Goal: Information Seeking & Learning: Find specific fact

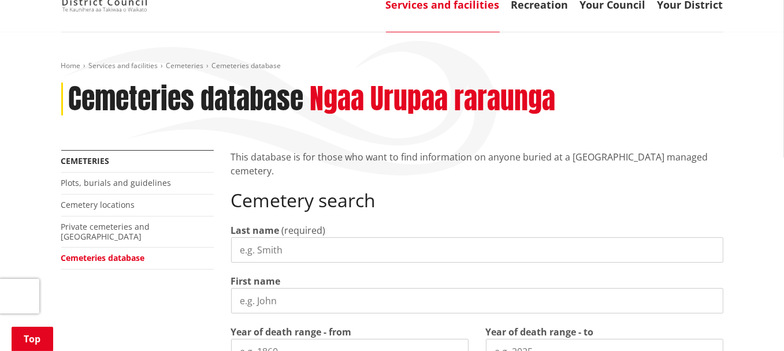
scroll to position [143, 0]
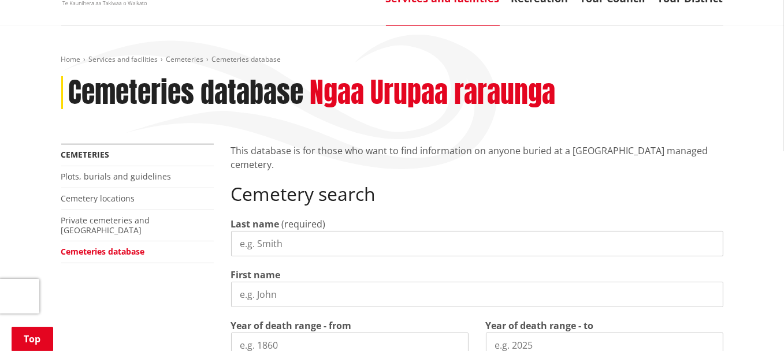
click at [271, 231] on input "Last name" at bounding box center [477, 243] width 492 height 25
type input "white"
click at [321, 291] on div "Last name (required) white First name Year of death range - from Year of death …" at bounding box center [477, 331] width 492 height 229
click at [335, 282] on input "First name" at bounding box center [477, 294] width 492 height 25
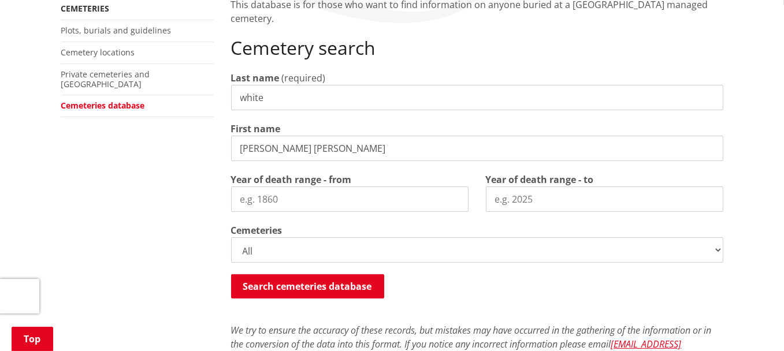
scroll to position [294, 0]
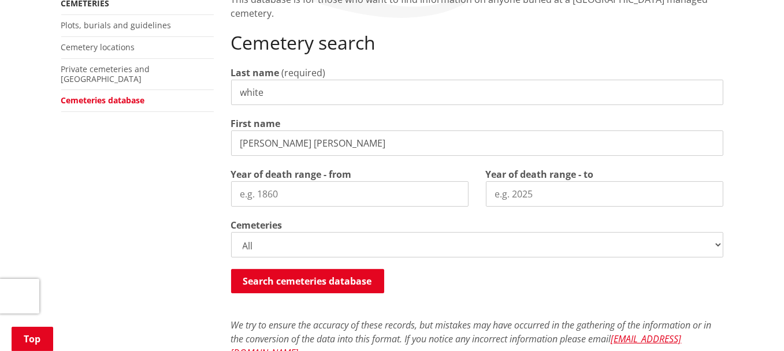
type input "susan sandra"
click at [355, 235] on select "All Gordonton Ashes Memorial Berm Gordonton Lawn [GEOGRAPHIC_DATA] Octagonal As…" at bounding box center [477, 244] width 492 height 25
select select
click at [231, 232] on select "All Gordonton Ashes Memorial Berm Gordonton Lawn [GEOGRAPHIC_DATA] Octagonal As…" at bounding box center [477, 244] width 492 height 25
click at [311, 269] on button "Search cemeteries database" at bounding box center [307, 281] width 153 height 24
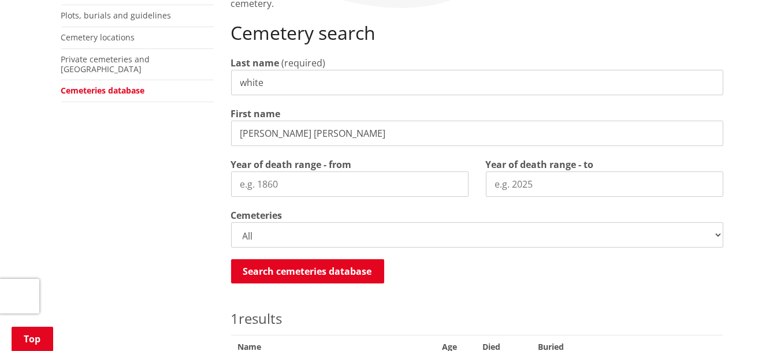
scroll to position [447, 0]
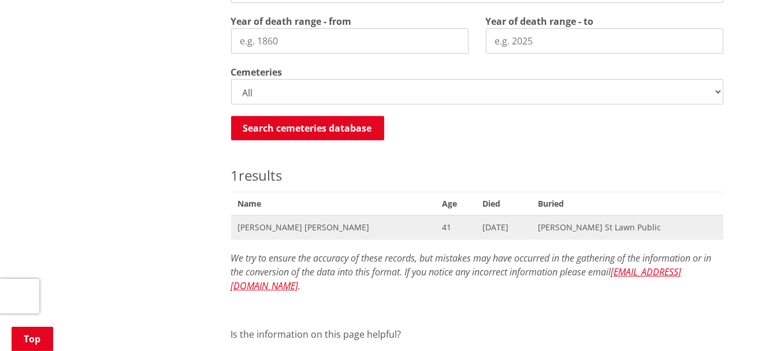
click at [287, 222] on span "Susan Sandra White" at bounding box center [333, 228] width 190 height 12
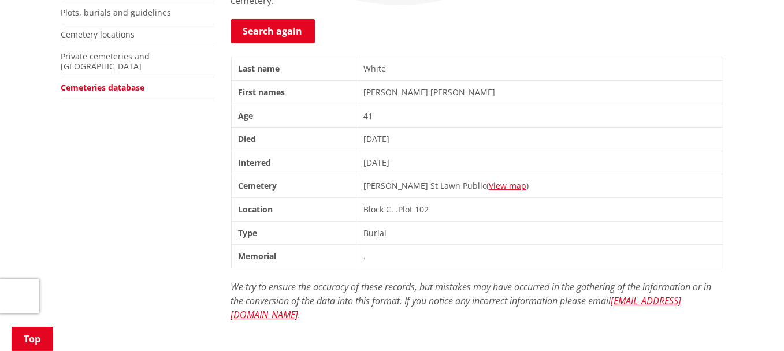
scroll to position [288, 0]
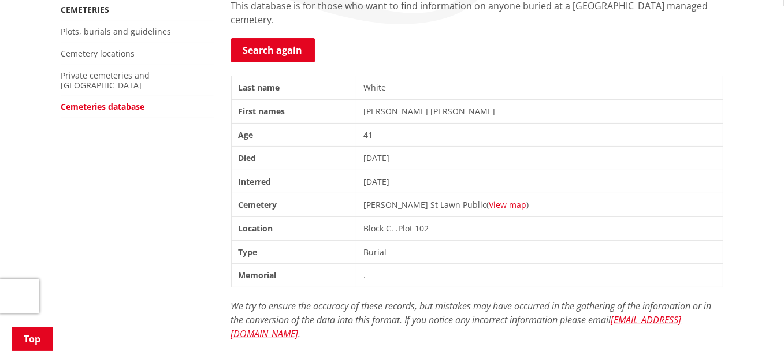
click at [501, 199] on link "View map" at bounding box center [508, 204] width 38 height 11
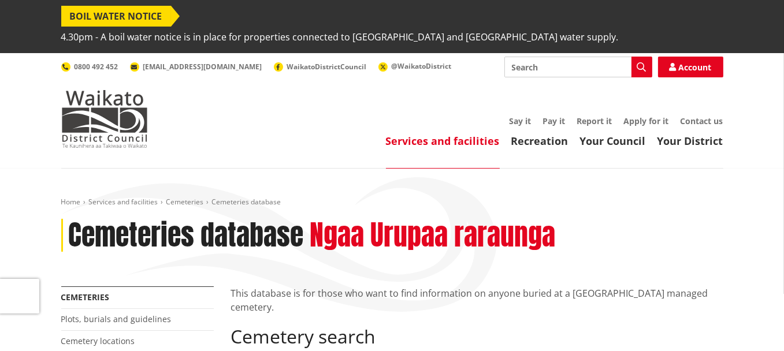
scroll to position [423, 0]
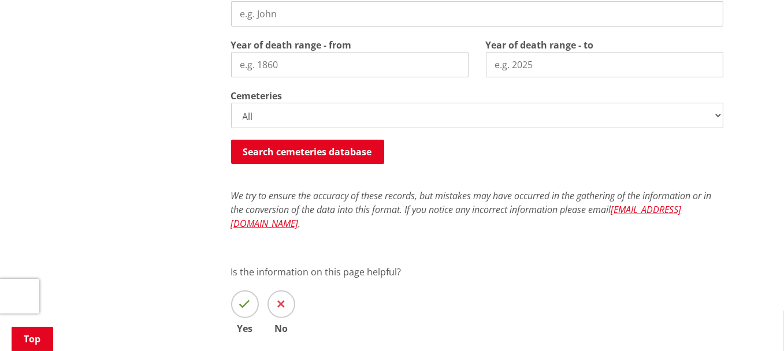
click at [320, 103] on select "All Gordonton Ashes Memorial Berm Gordonton Lawn [GEOGRAPHIC_DATA] Octagonal As…" at bounding box center [477, 115] width 492 height 25
select select
click at [231, 103] on select "All Gordonton Ashes Memorial Berm Gordonton Lawn [GEOGRAPHIC_DATA] Octagonal As…" at bounding box center [477, 115] width 492 height 25
click at [322, 140] on button "Search cemeteries database" at bounding box center [307, 152] width 153 height 24
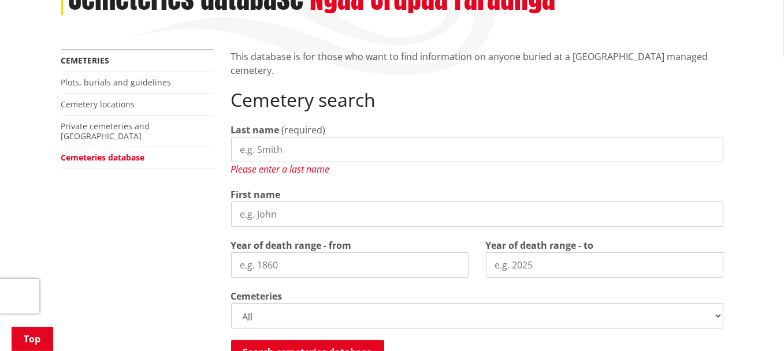
scroll to position [239, 0]
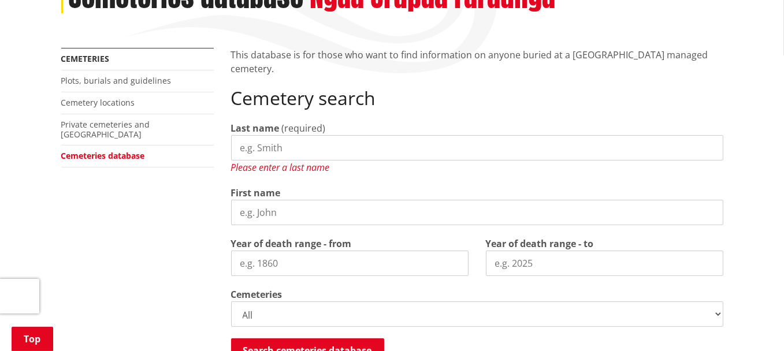
click at [278, 135] on input "Last name" at bounding box center [477, 147] width 492 height 25
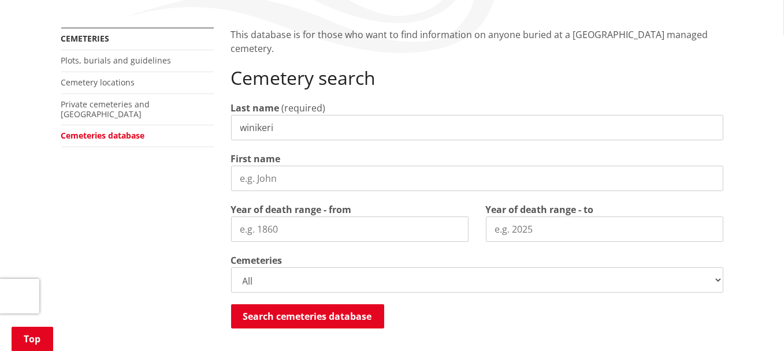
scroll to position [232, 0]
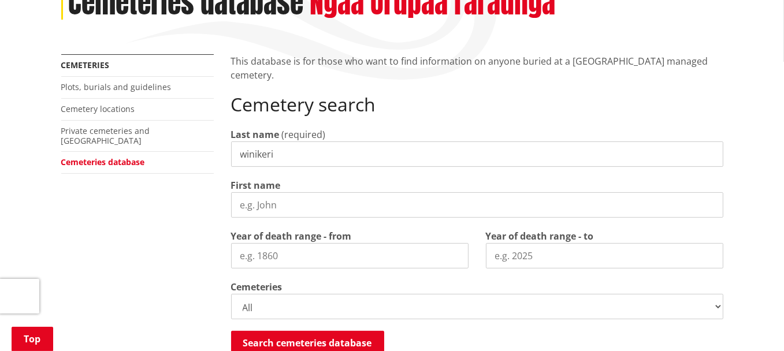
click at [275, 141] on input "winikeri" at bounding box center [477, 153] width 492 height 25
type input "winikerei"
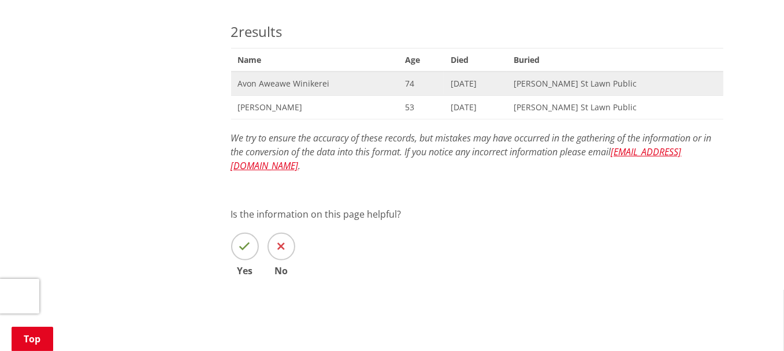
click at [300, 78] on span "Avon Aweawe Winikerei" at bounding box center [314, 84] width 153 height 12
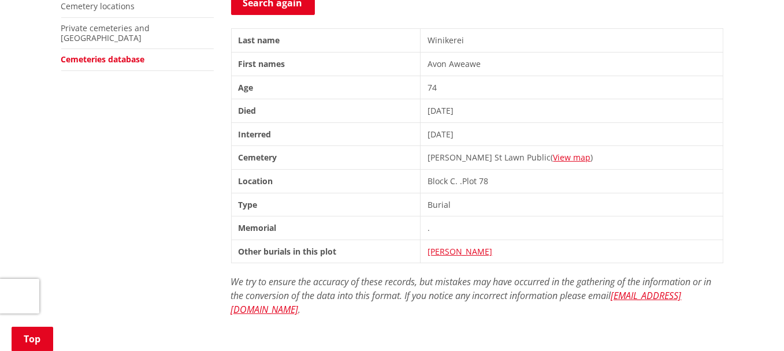
scroll to position [338, 0]
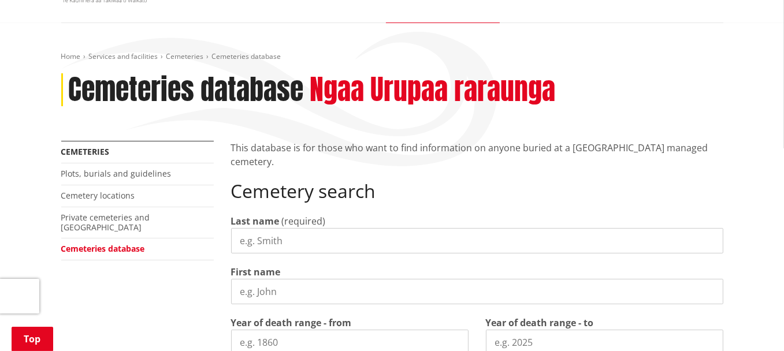
scroll to position [147, 0]
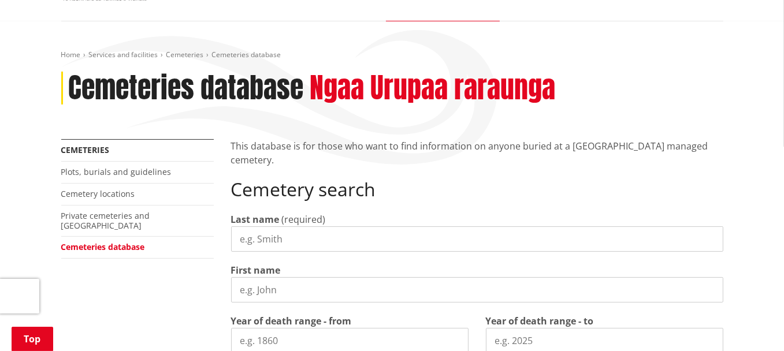
click at [314, 226] on input "Last name" at bounding box center [477, 238] width 492 height 25
drag, startPoint x: 294, startPoint y: 221, endPoint x: 192, endPoint y: 245, distance: 104.4
type input "hopa"
click at [277, 277] on input "First name" at bounding box center [477, 289] width 492 height 25
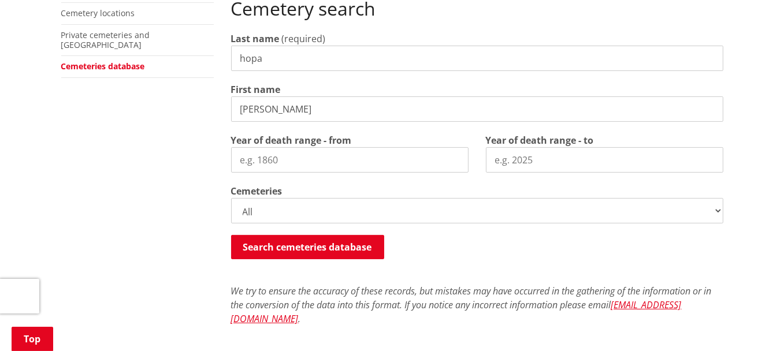
scroll to position [318, 0]
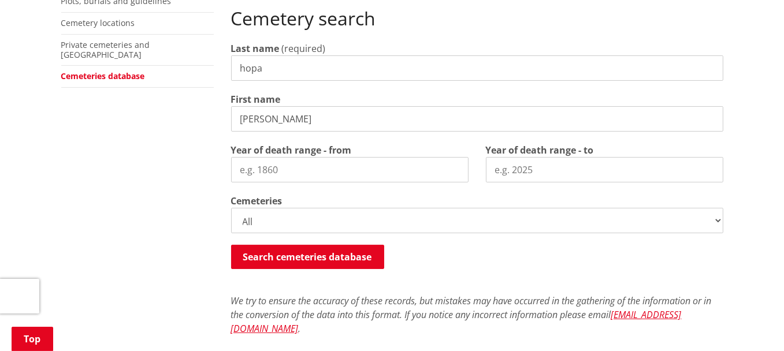
type input "[PERSON_NAME]"
click at [281, 208] on select "All Gordonton Ashes Memorial Berm Gordonton Lawn [GEOGRAPHIC_DATA] Octagonal As…" at bounding box center [477, 220] width 492 height 25
click at [231, 208] on select "All Gordonton Ashes Memorial Berm Gordonton Lawn [GEOGRAPHIC_DATA] Octagonal As…" at bounding box center [477, 220] width 492 height 25
click at [323, 245] on button "Search cemeteries database" at bounding box center [307, 257] width 153 height 24
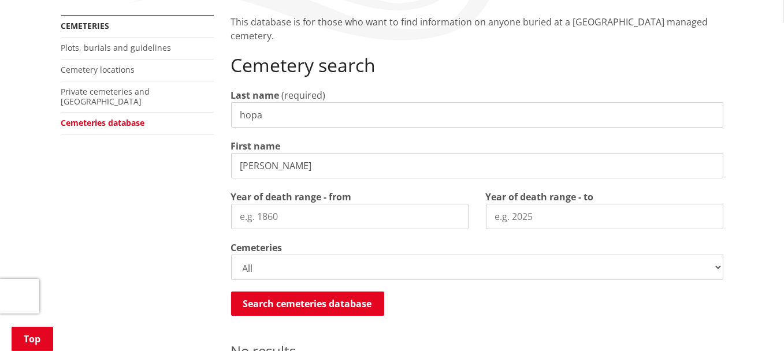
scroll to position [254, 0]
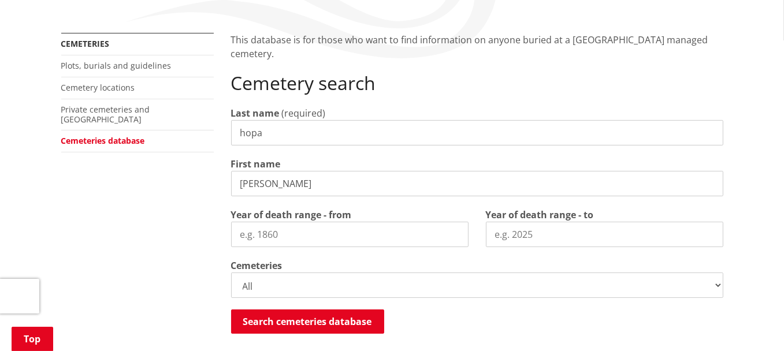
click at [341, 273] on select "All Gordonton Ashes Memorial Berm Gordonton Lawn [GEOGRAPHIC_DATA] Octagonal As…" at bounding box center [477, 285] width 492 height 25
click at [724, 248] on div "This database is for those who want to find information on anyone buried at a […" at bounding box center [476, 298] width 509 height 531
click at [717, 273] on select "All Gordonton Ashes Memorial Berm Gordonton Lawn [GEOGRAPHIC_DATA] Octagonal As…" at bounding box center [477, 285] width 492 height 25
select select
click at [231, 273] on select "All Gordonton Ashes Memorial Berm Gordonton Lawn [GEOGRAPHIC_DATA] Octagonal As…" at bounding box center [477, 285] width 492 height 25
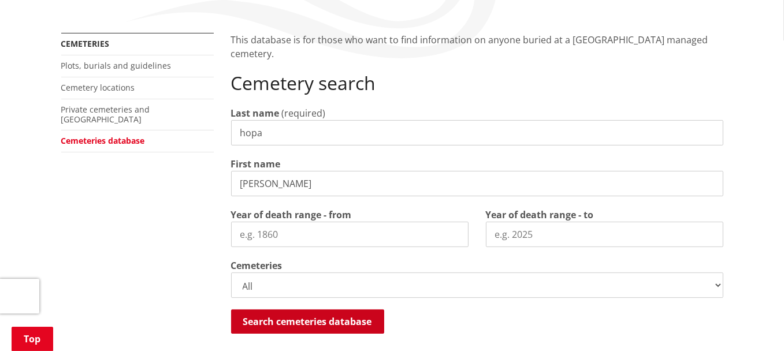
click at [356, 310] on button "Search cemeteries database" at bounding box center [307, 322] width 153 height 24
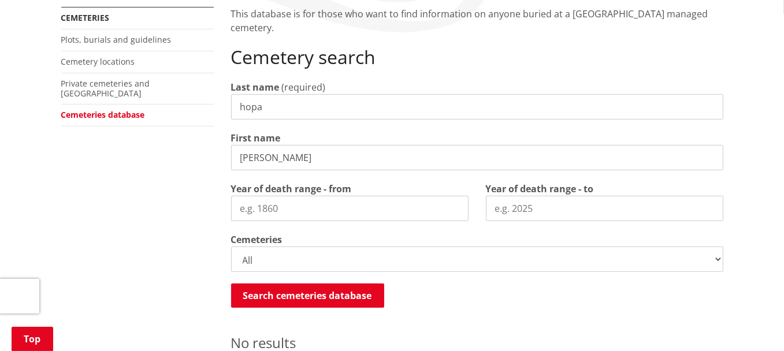
scroll to position [296, 0]
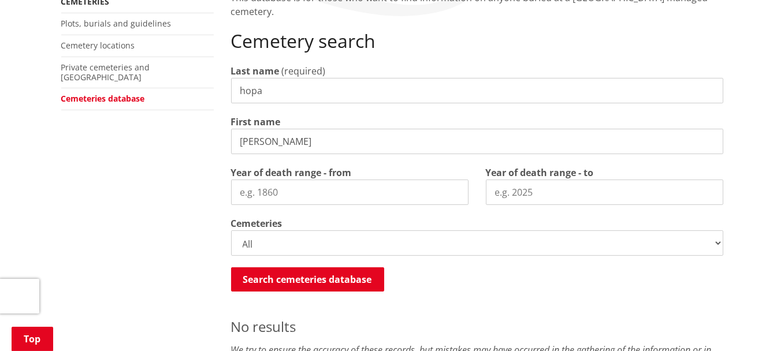
drag, startPoint x: 301, startPoint y: 117, endPoint x: 263, endPoint y: 118, distance: 37.6
click at [263, 129] on input "[PERSON_NAME]" at bounding box center [477, 141] width 492 height 25
type input "[PERSON_NAME]"
click at [354, 267] on button "Search cemeteries database" at bounding box center [307, 279] width 153 height 24
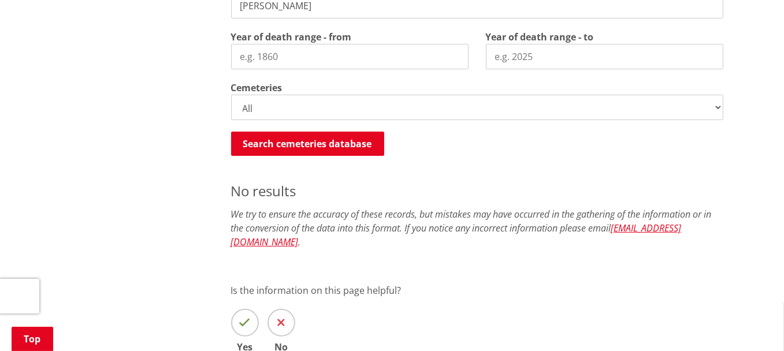
scroll to position [419, 0]
